Goal: Information Seeking & Learning: Learn about a topic

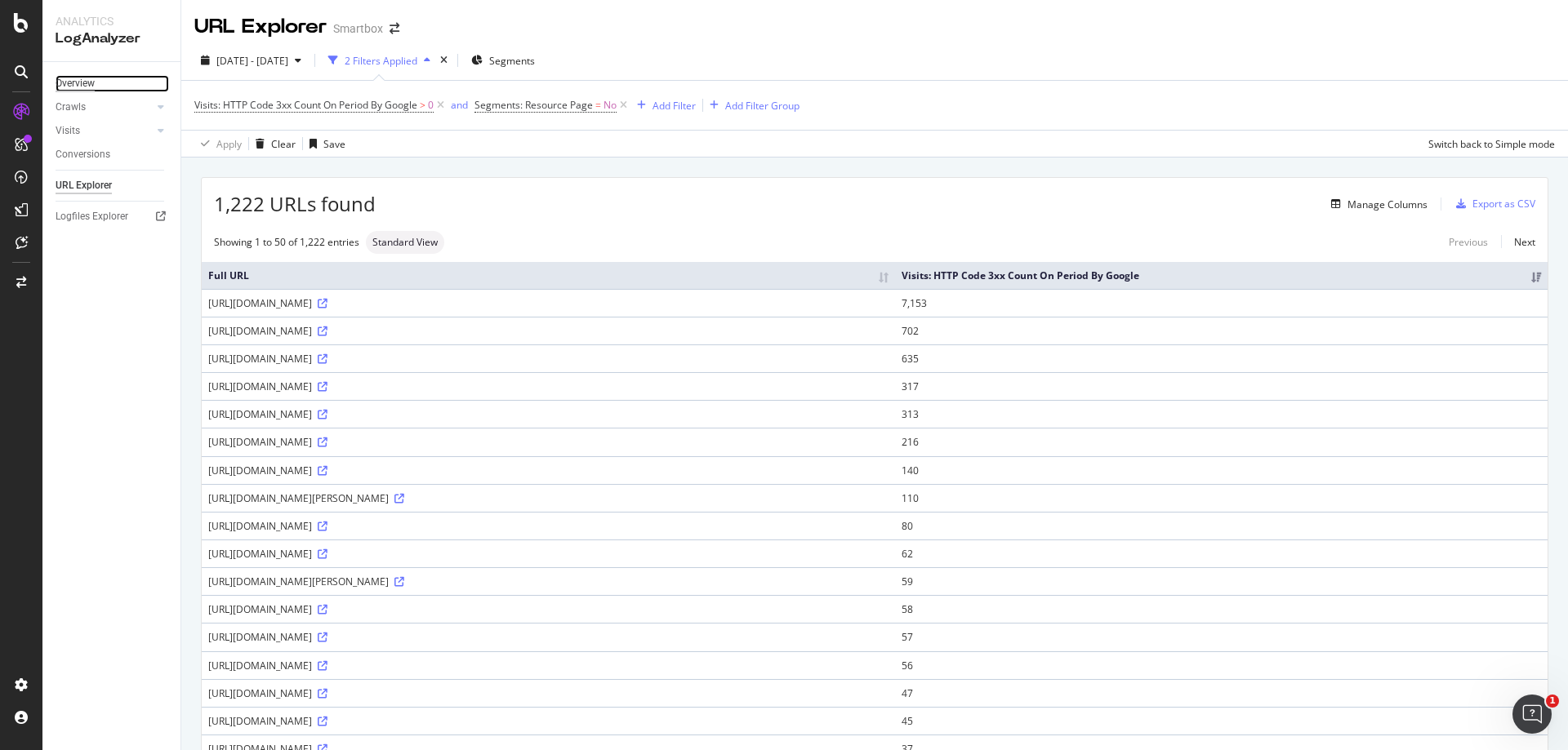
drag, startPoint x: 71, startPoint y: 185, endPoint x: 81, endPoint y: 81, distance: 104.5
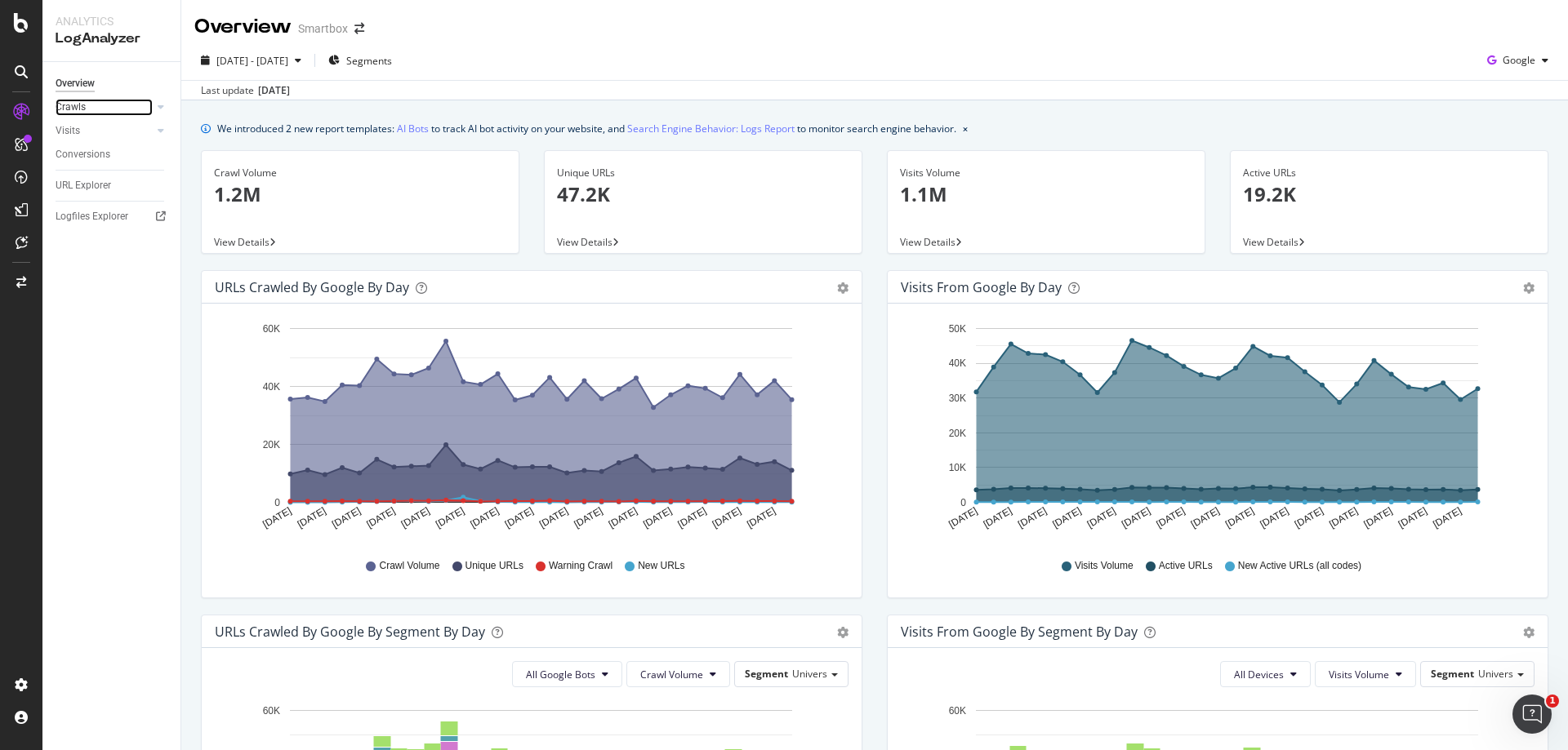
click at [136, 101] on link "Crawls" at bounding box center [104, 107] width 97 height 17
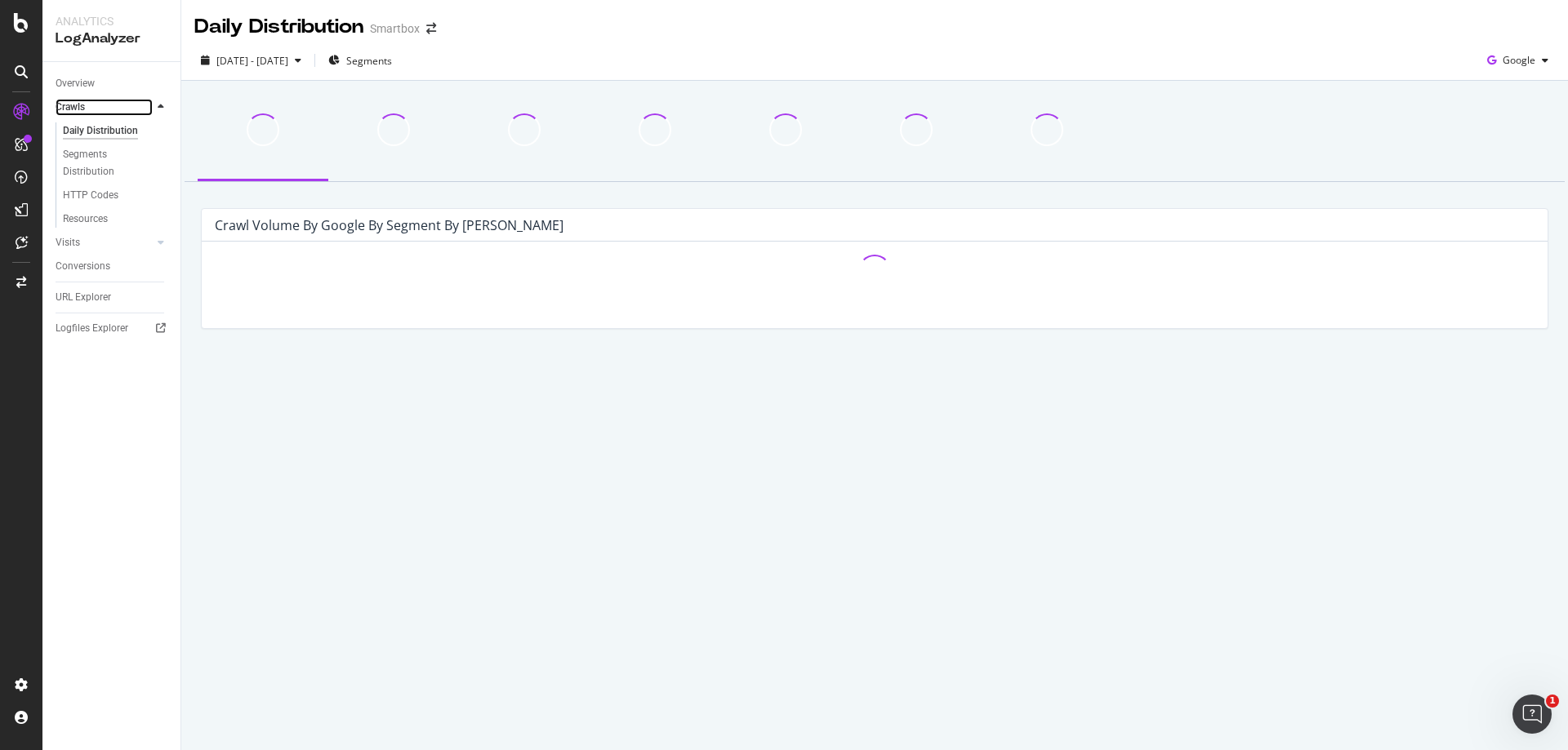
click at [136, 101] on link "Crawls" at bounding box center [104, 107] width 97 height 17
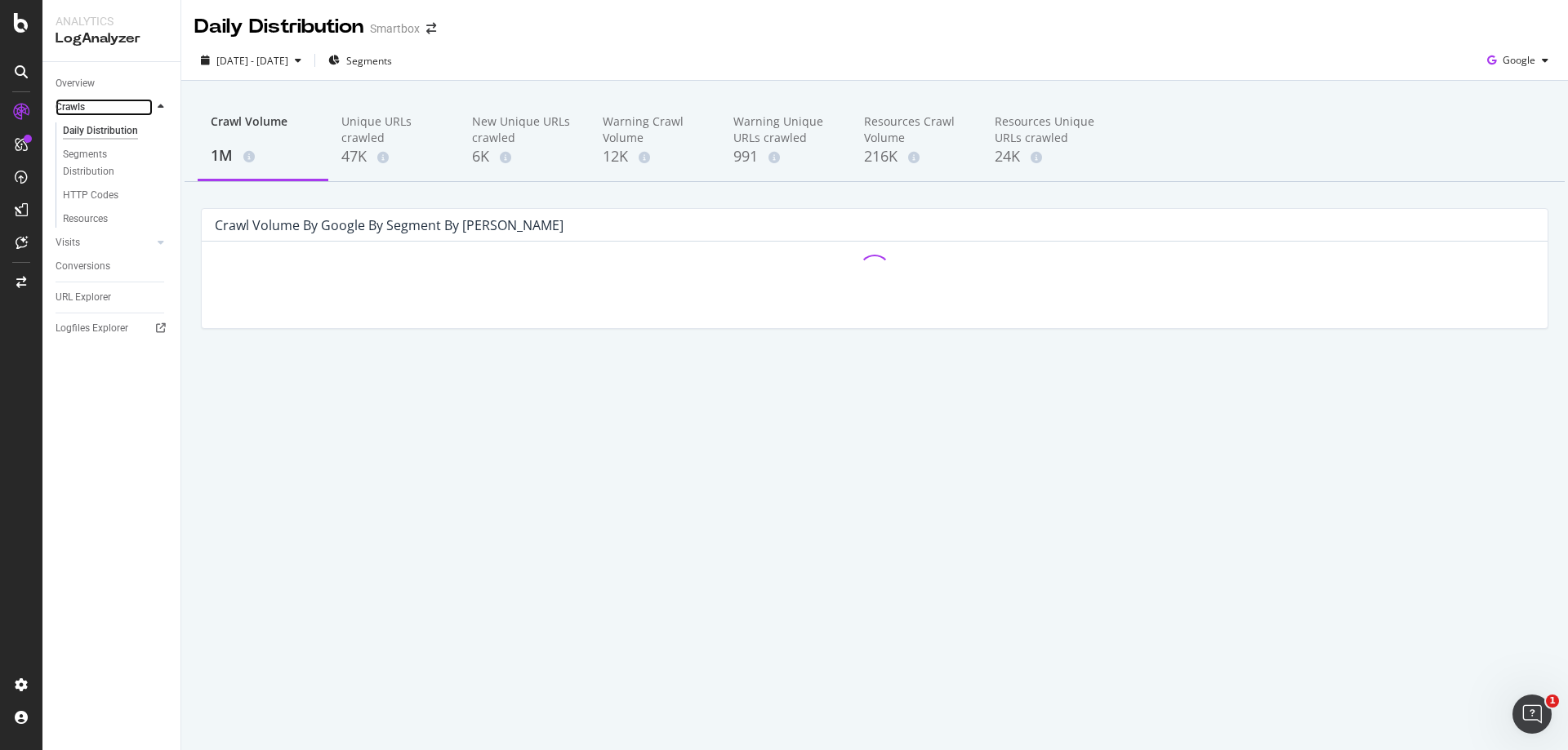
click at [122, 114] on link "Crawls" at bounding box center [104, 107] width 97 height 17
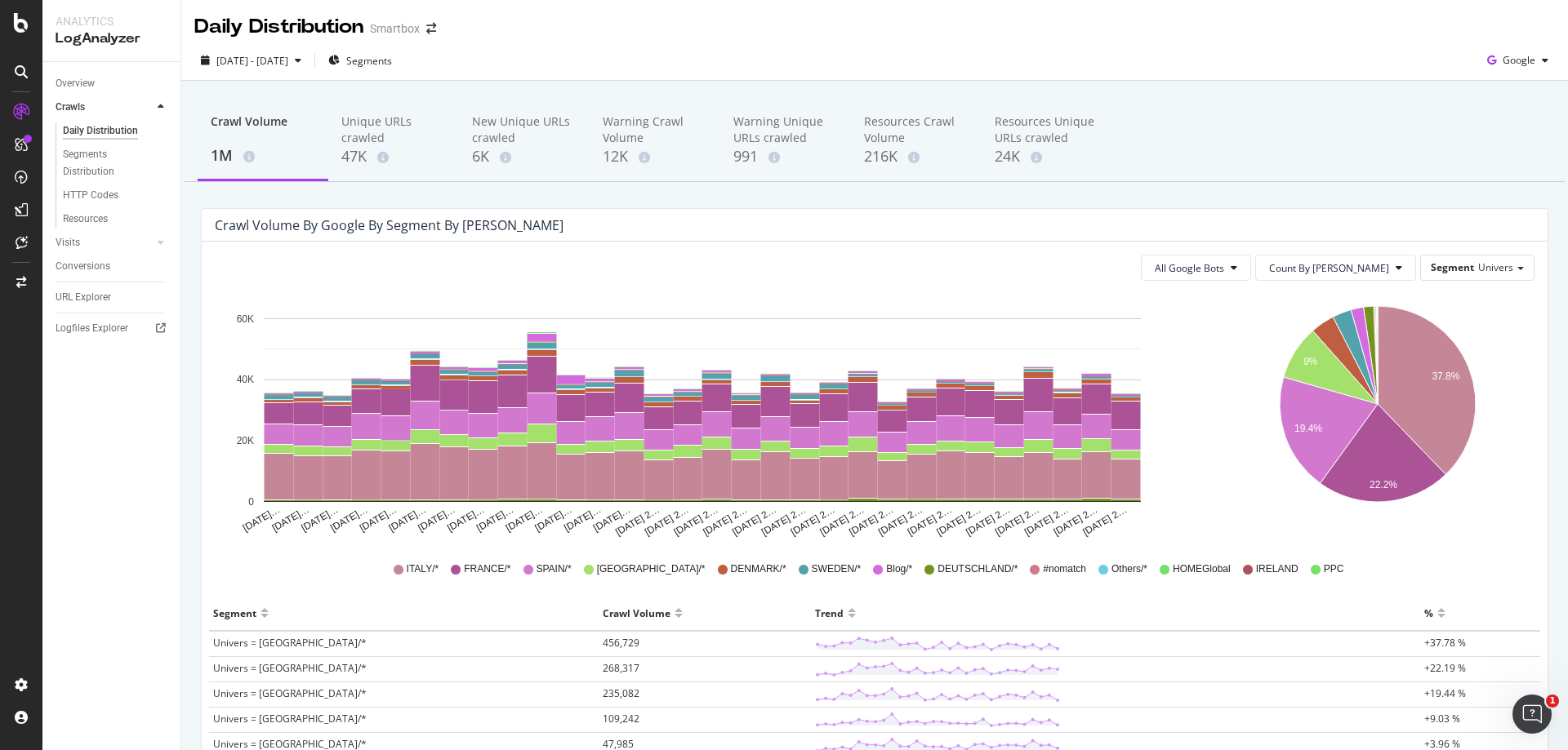
click at [160, 105] on icon at bounding box center [161, 107] width 7 height 10
click at [145, 125] on div at bounding box center [145, 130] width 17 height 17
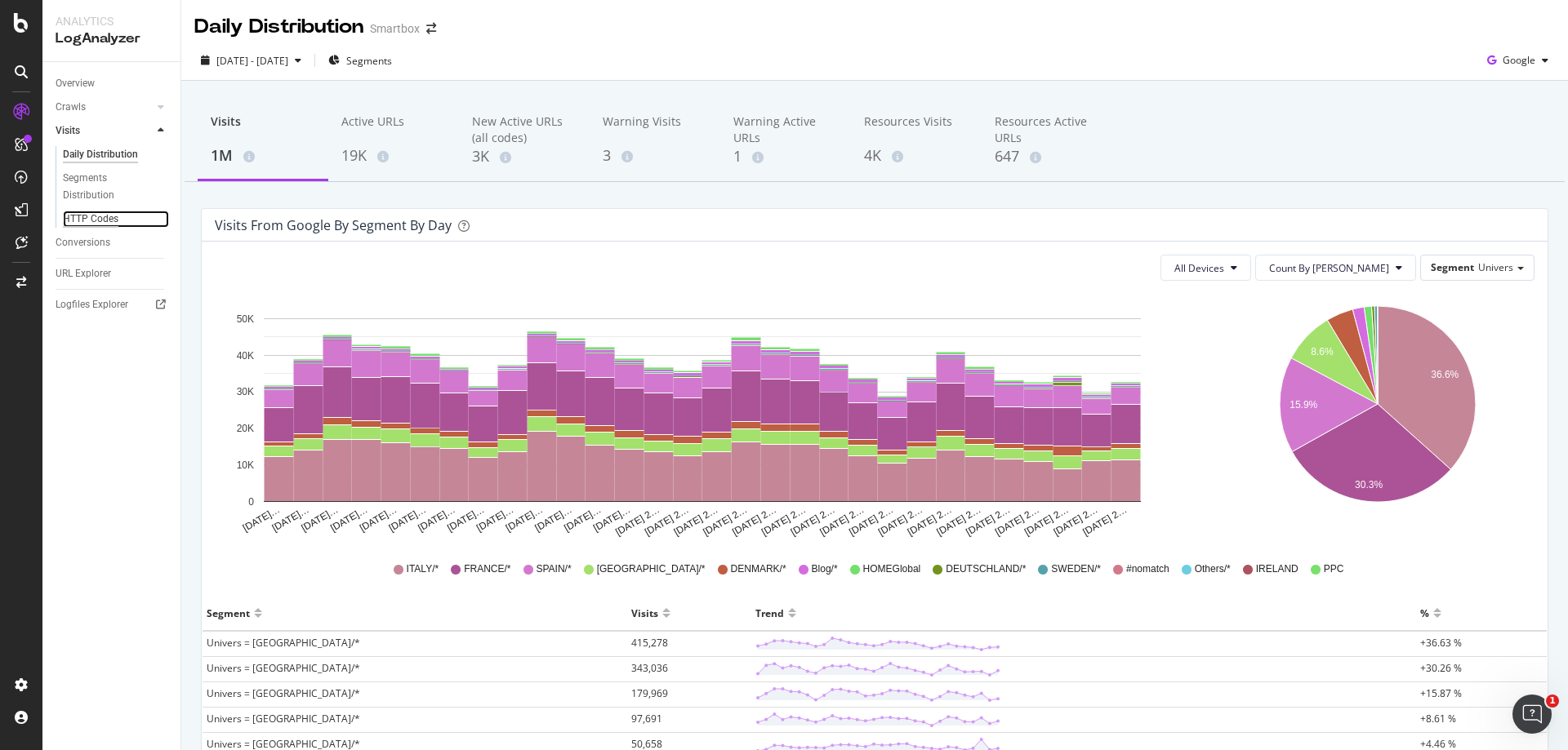
click at [89, 222] on div "HTTP Codes" at bounding box center [91, 219] width 56 height 17
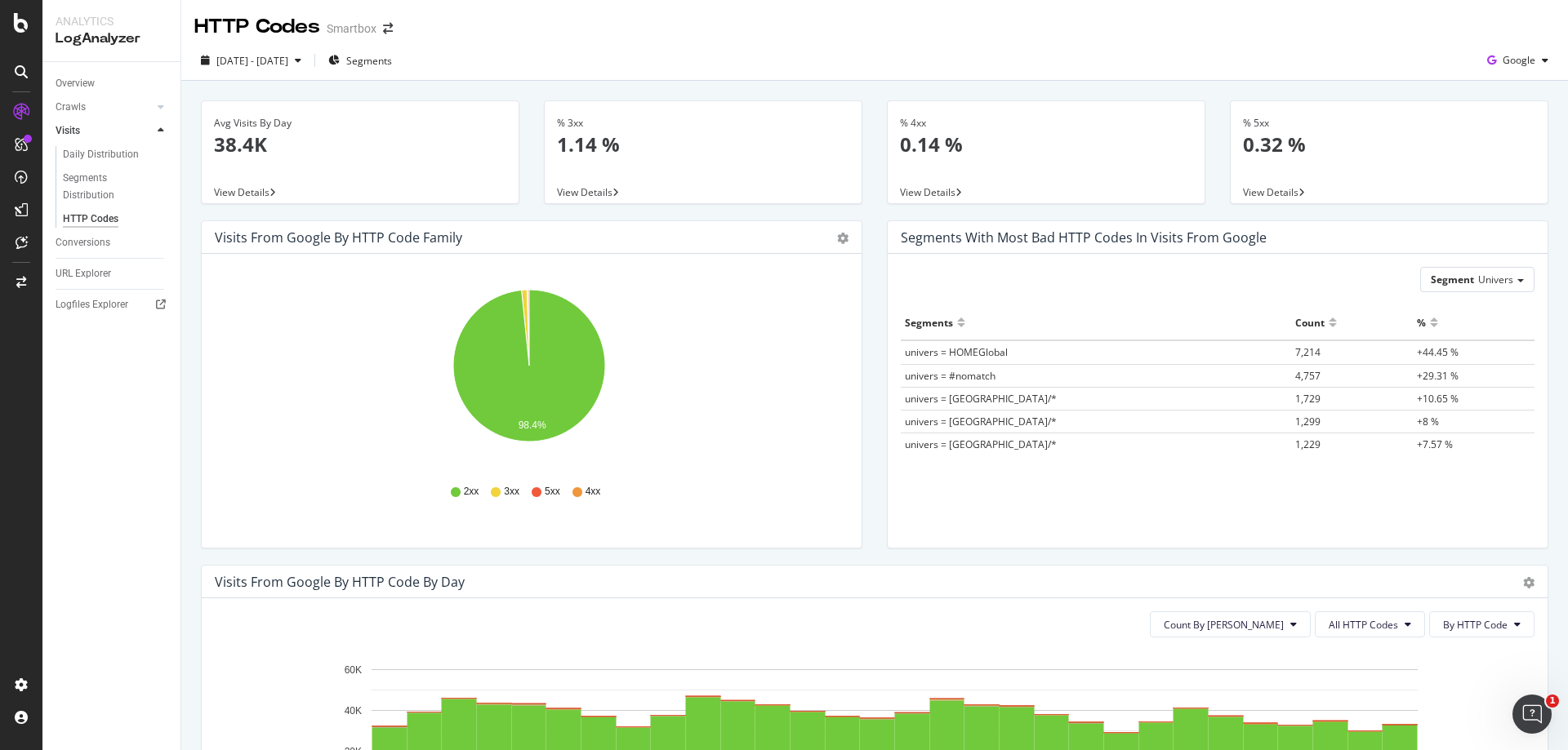
click at [612, 184] on div "View Details" at bounding box center [703, 192] width 317 height 23
